Goal: Task Accomplishment & Management: Manage account settings

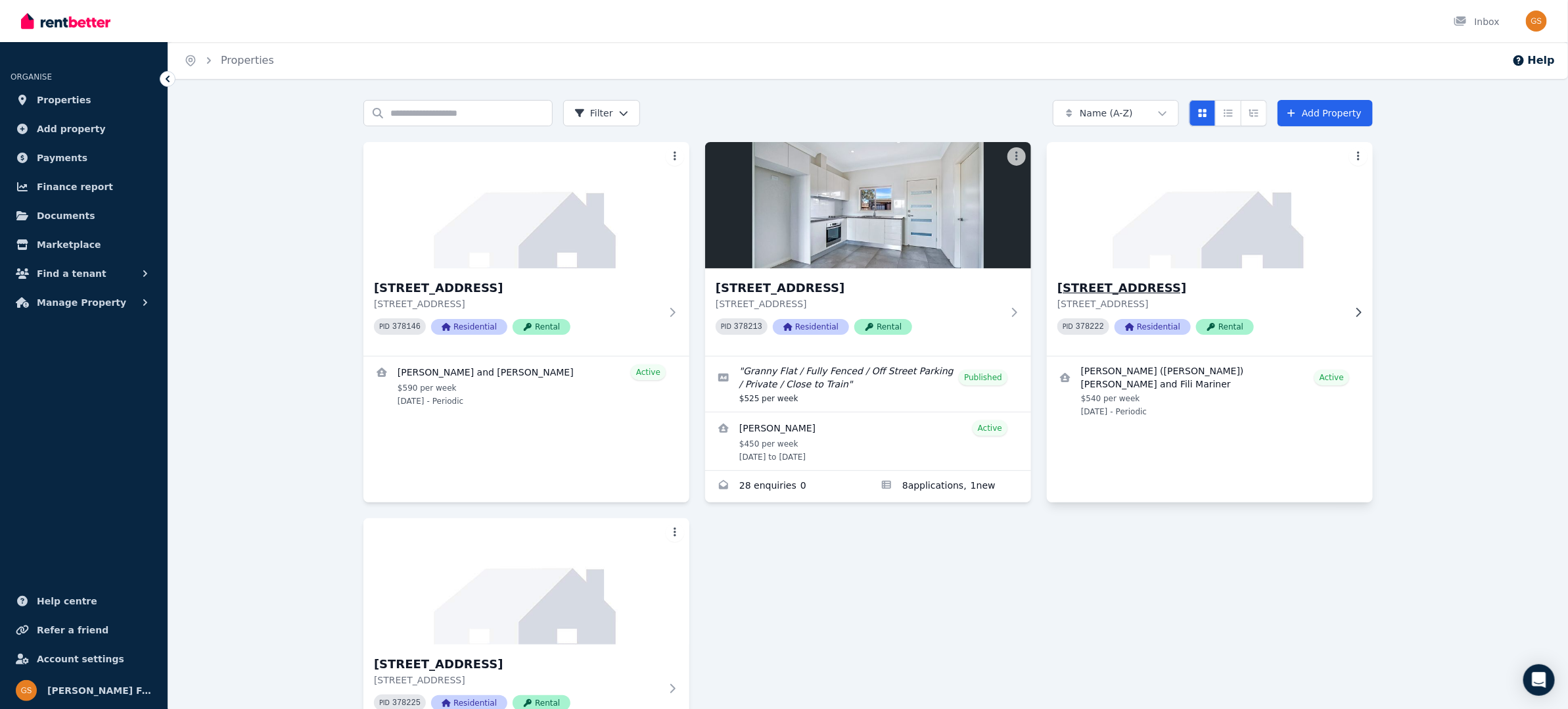
click at [1084, 286] on h3 "[STREET_ADDRESS]" at bounding box center [1200, 288] width 287 height 19
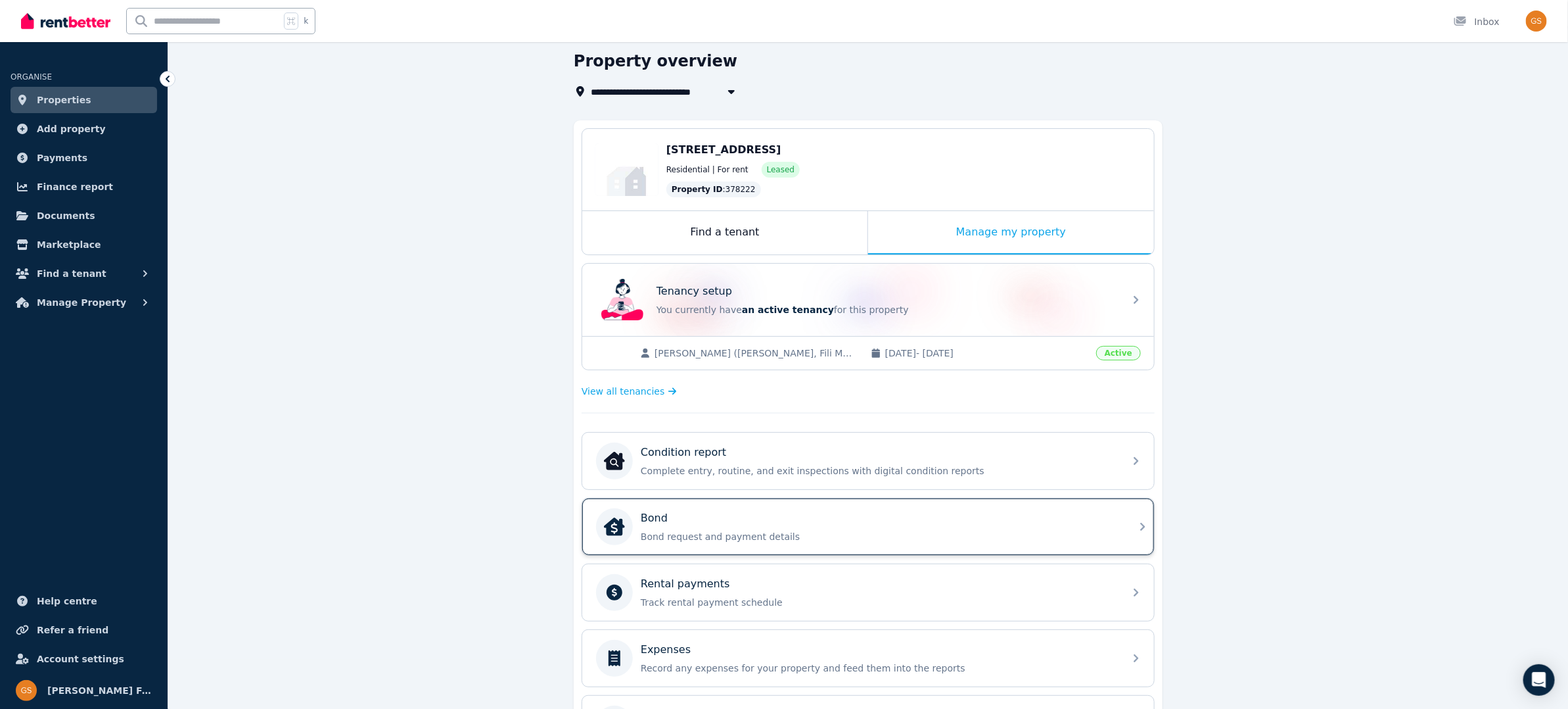
scroll to position [52, 0]
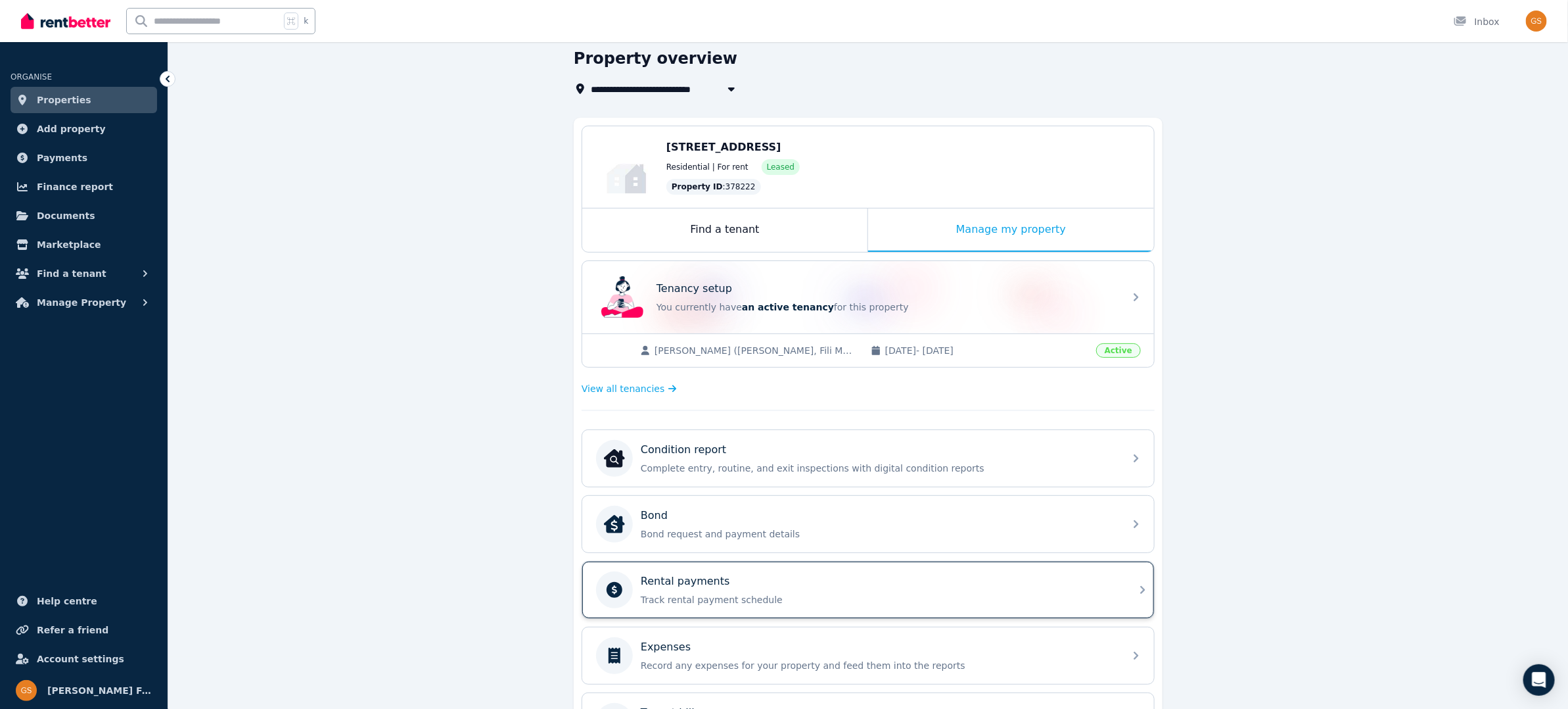
click at [1142, 586] on icon at bounding box center [1142, 589] width 4 height 8
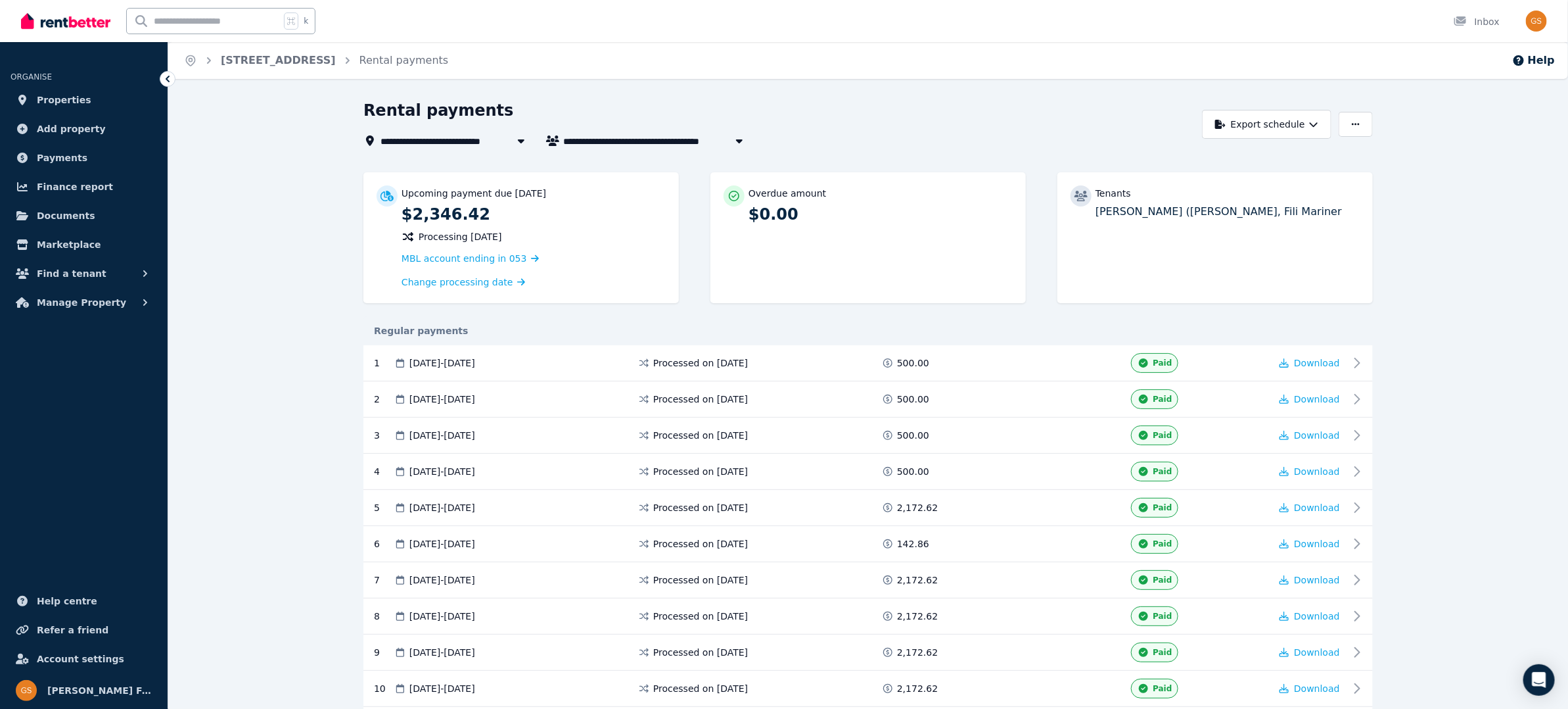
scroll to position [168, 0]
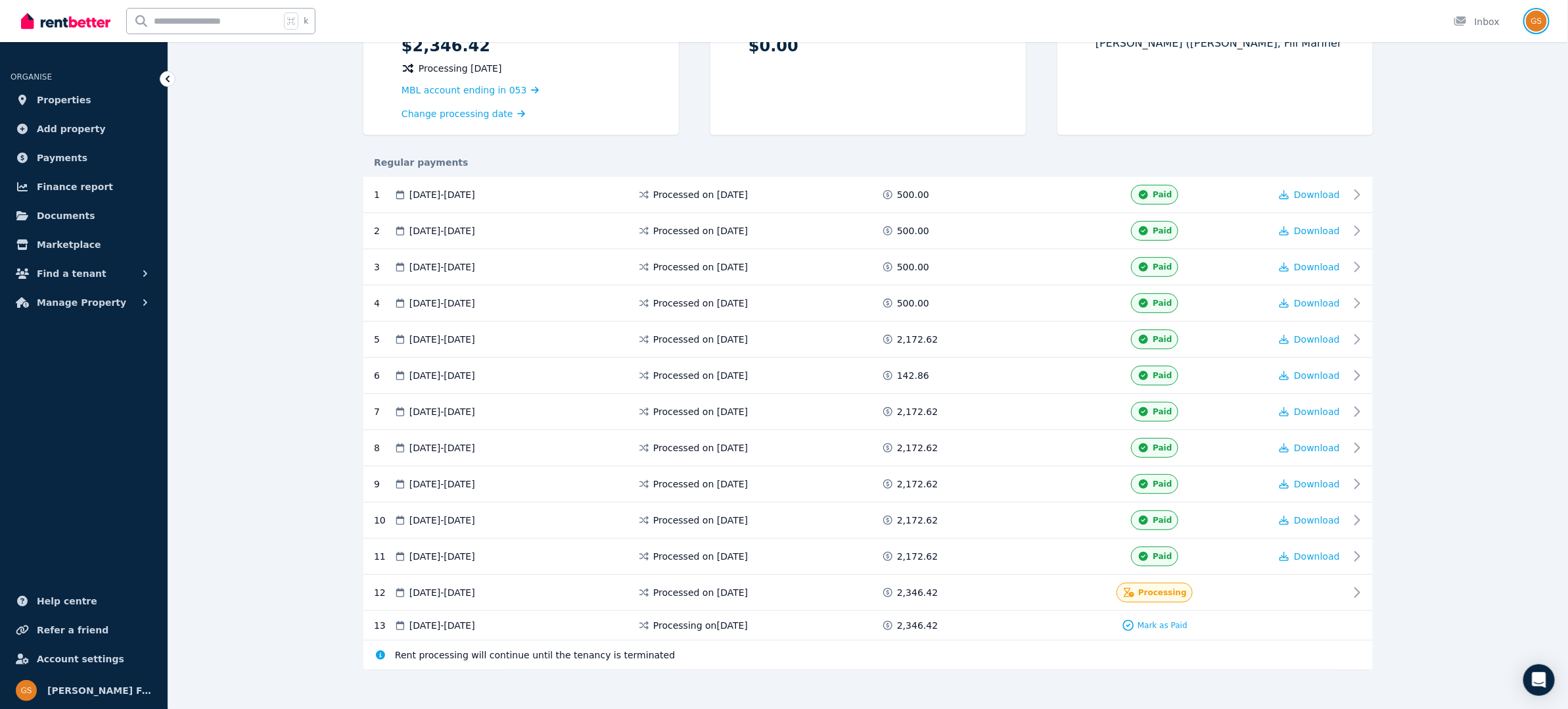
click at [1537, 22] on img "button" at bounding box center [1536, 21] width 21 height 21
click at [1470, 174] on span "Logout" at bounding box center [1483, 174] width 126 height 24
